Goal: Navigation & Orientation: Find specific page/section

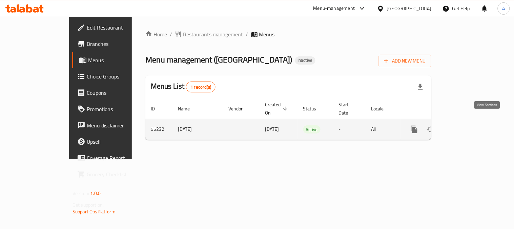
click at [468, 125] on icon "enhanced table" at bounding box center [463, 129] width 8 height 8
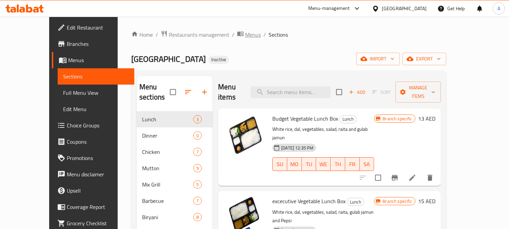
click at [245, 31] on span "Menus" at bounding box center [253, 35] width 16 height 8
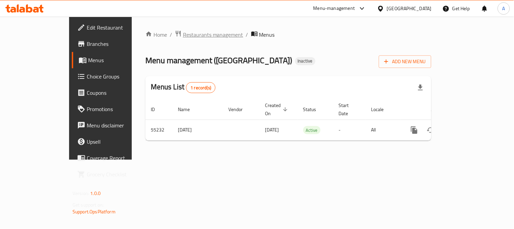
click at [183, 36] on span "Restaurants management" at bounding box center [213, 35] width 60 height 8
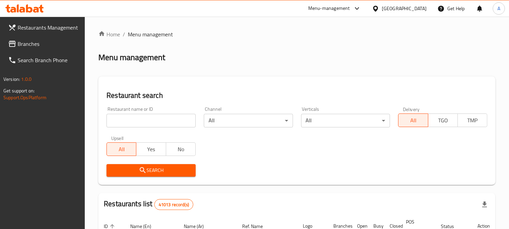
click at [46, 43] on span "Branches" at bounding box center [49, 44] width 62 height 8
